Goal: Task Accomplishment & Management: Use online tool/utility

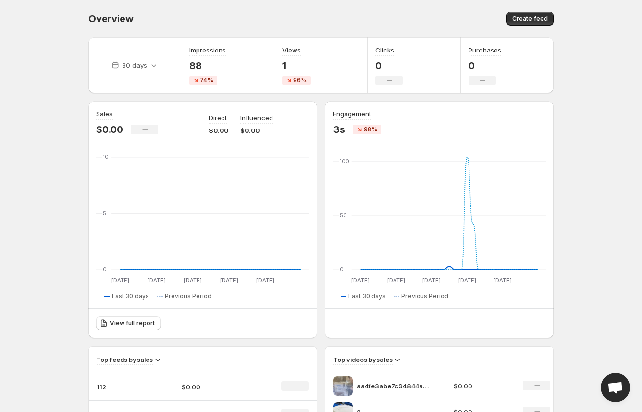
click at [294, 54] on h3 "Views" at bounding box center [291, 50] width 19 height 10
click at [233, 62] on div "Impressions 88 74%" at bounding box center [227, 65] width 93 height 56
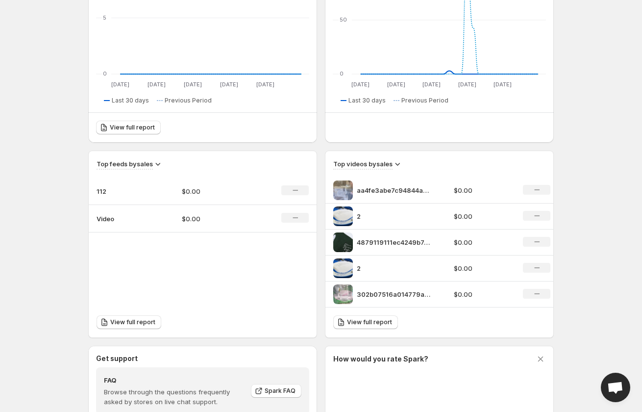
scroll to position [196, 0]
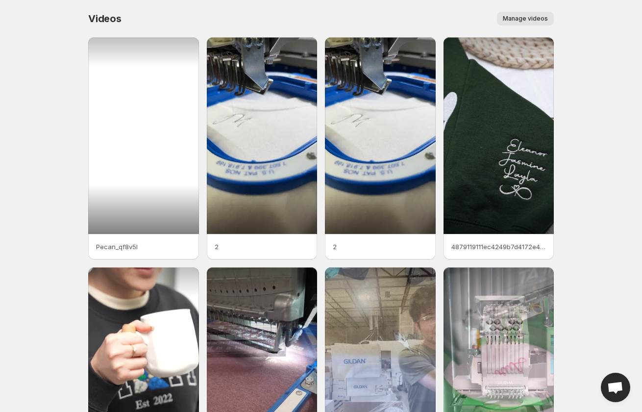
click at [152, 132] on div at bounding box center [143, 135] width 111 height 197
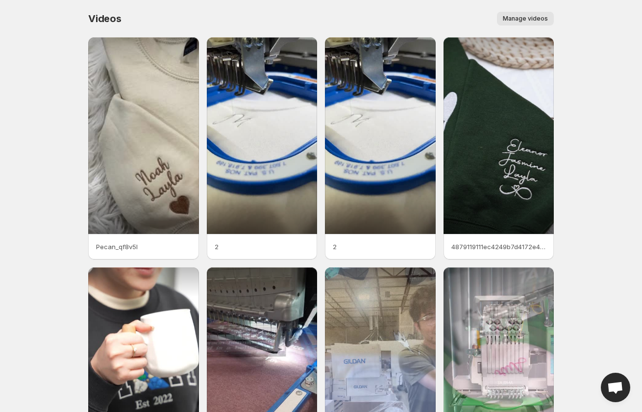
click at [127, 249] on p "Pecan_qf8v5l" at bounding box center [143, 247] width 95 height 10
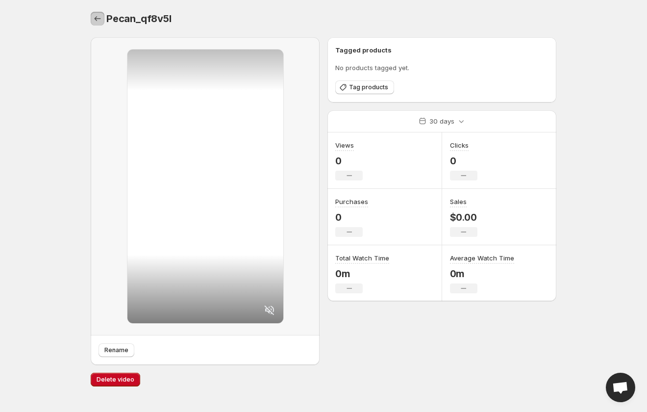
click at [93, 18] on icon "Settings" at bounding box center [98, 19] width 10 height 10
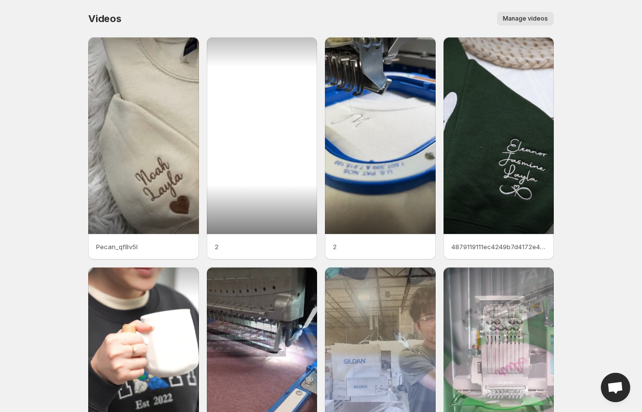
click at [249, 170] on div at bounding box center [262, 135] width 111 height 197
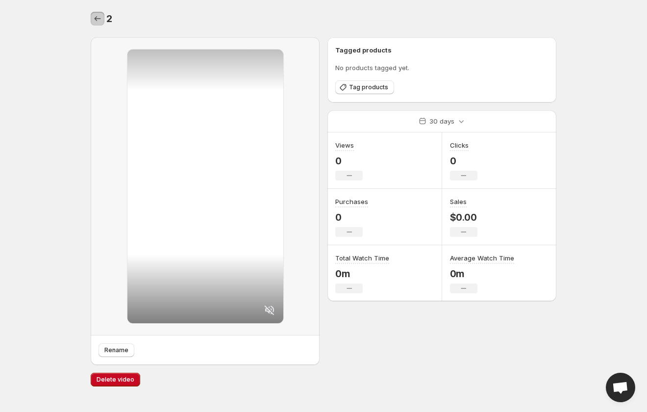
click at [103, 21] on button "Settings" at bounding box center [98, 19] width 14 height 14
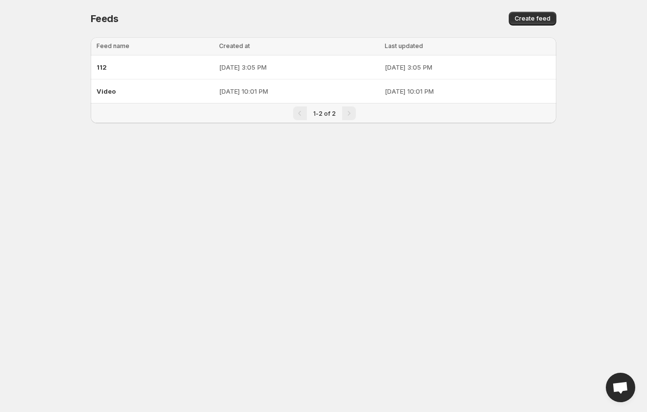
drag, startPoint x: 42, startPoint y: 163, endPoint x: 187, endPoint y: 99, distance: 158.3
click at [42, 163] on body "Home Feeds Videos Subscription Settings Feeds. This page is ready Feeds Create …" at bounding box center [323, 206] width 647 height 412
click at [173, 93] on div "Video" at bounding box center [155, 91] width 117 height 18
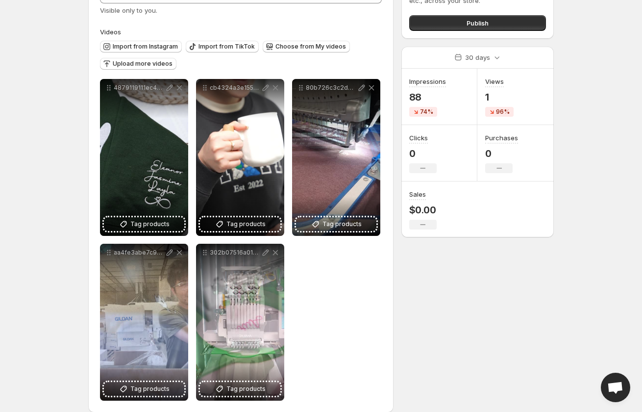
scroll to position [85, 0]
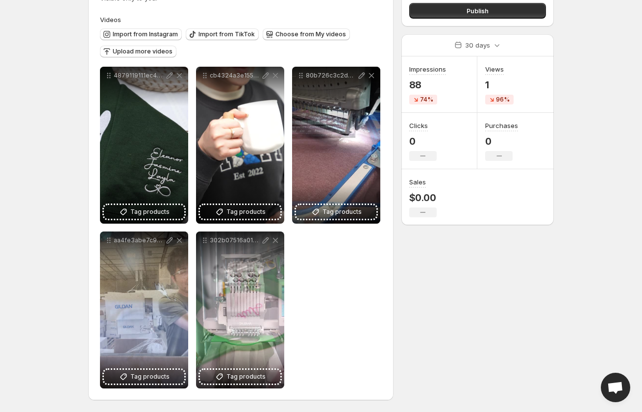
click at [328, 286] on div "**********" at bounding box center [241, 228] width 282 height 322
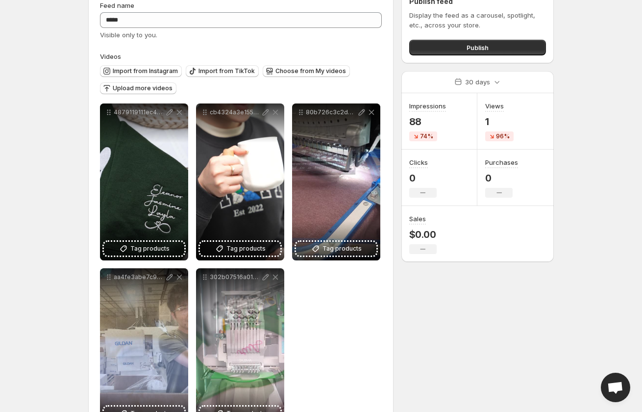
scroll to position [0, 0]
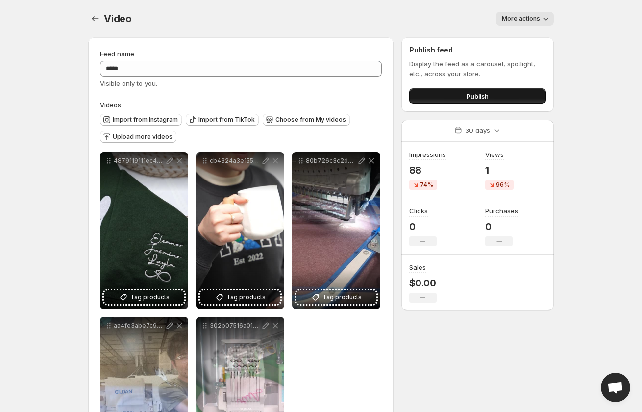
click at [466, 91] on button "Publish" at bounding box center [477, 96] width 137 height 16
click at [141, 136] on span "Upload more videos" at bounding box center [143, 137] width 60 height 8
